Goal: Task Accomplishment & Management: Complete application form

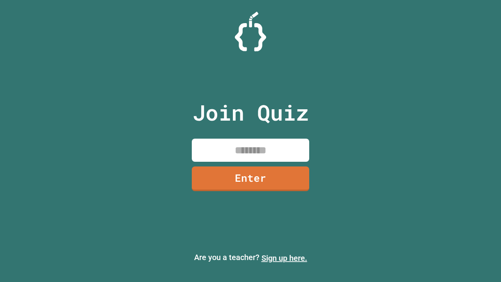
click at [284, 258] on link "Sign up here." at bounding box center [285, 257] width 46 height 9
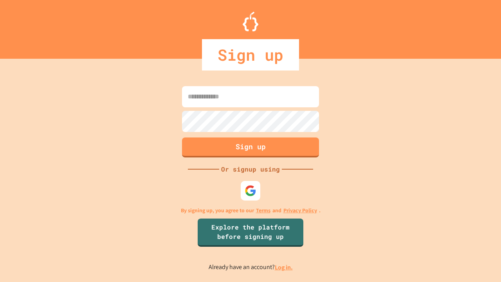
click at [284, 267] on link "Log in." at bounding box center [284, 267] width 18 height 8
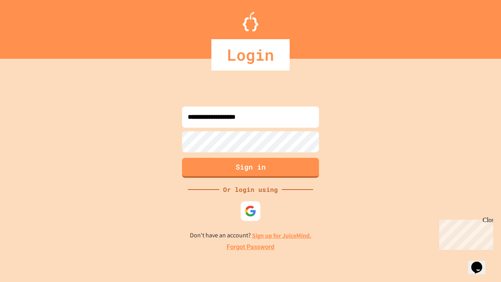
type input "**********"
